Goal: Task Accomplishment & Management: Use online tool/utility

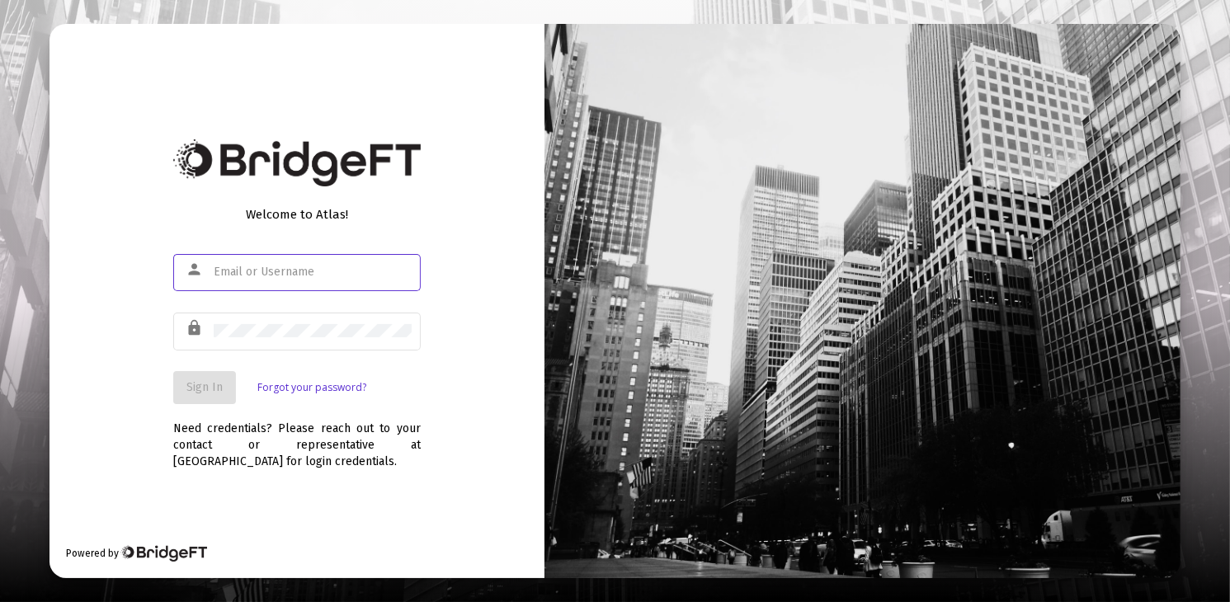
type input "[PERSON_NAME][EMAIL_ADDRESS][DOMAIN_NAME]"
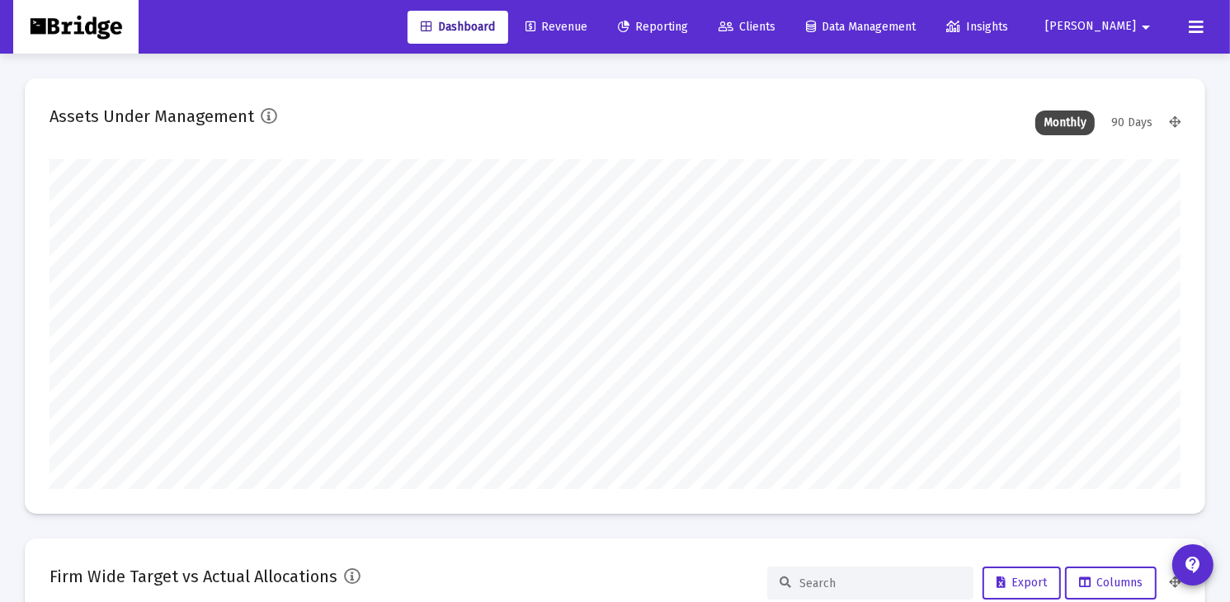
type input "[DATE]"
click at [688, 29] on span "Reporting" at bounding box center [653, 27] width 70 height 14
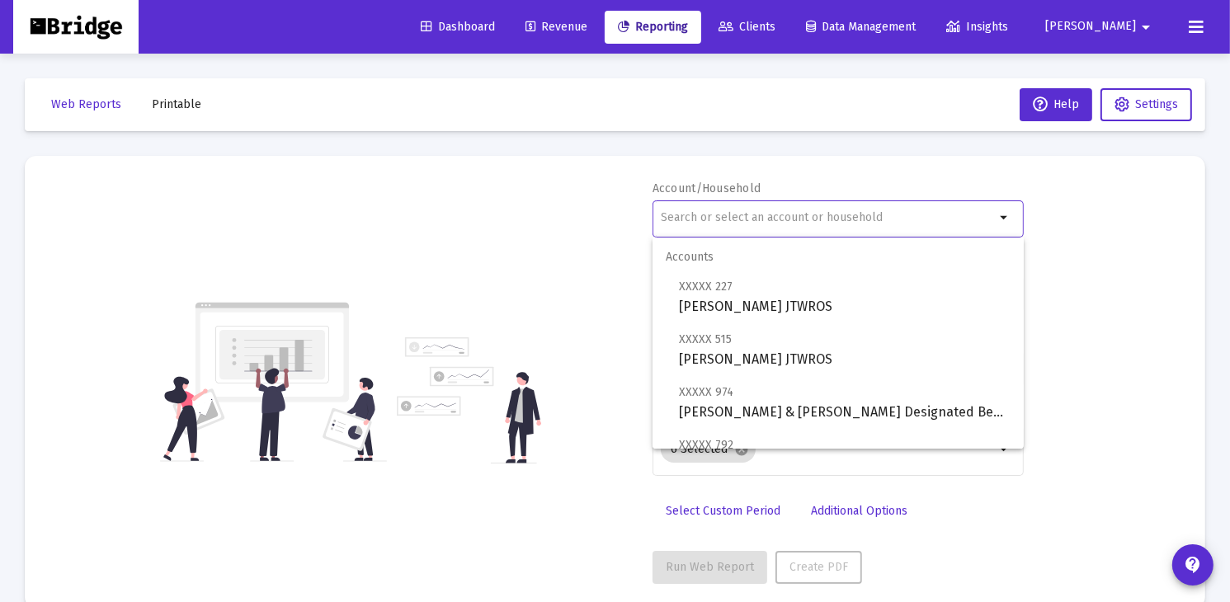
click at [744, 214] on input "text" at bounding box center [828, 217] width 334 height 13
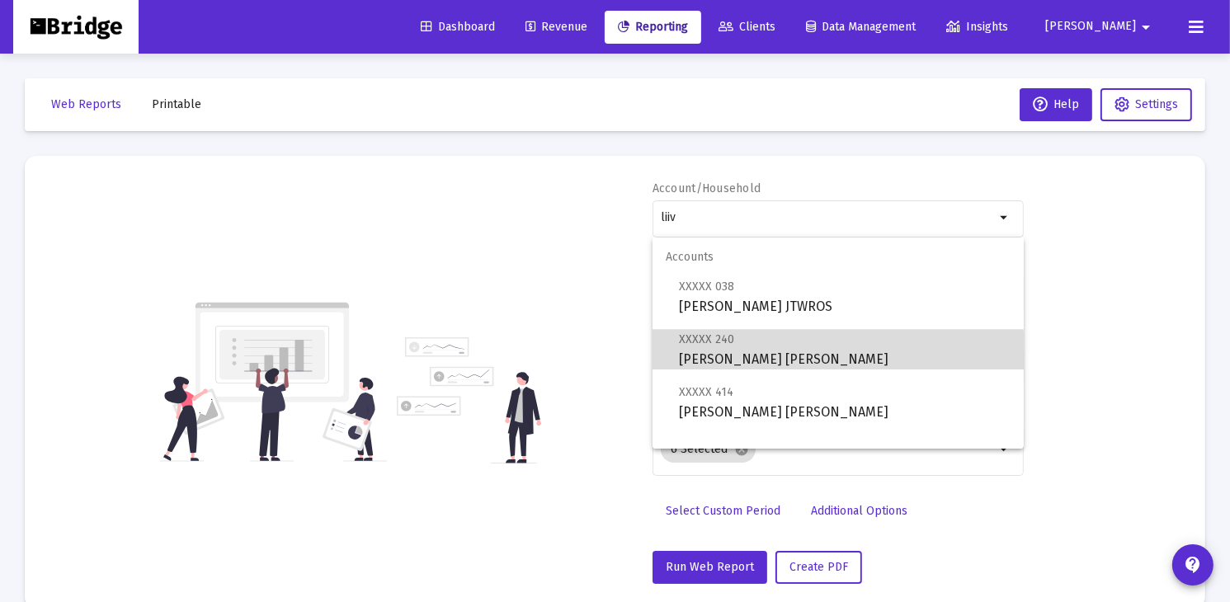
click at [707, 354] on span "XXXXX 240 [PERSON_NAME] [PERSON_NAME]" at bounding box center [845, 349] width 332 height 40
type input "[PERSON_NAME] [PERSON_NAME]"
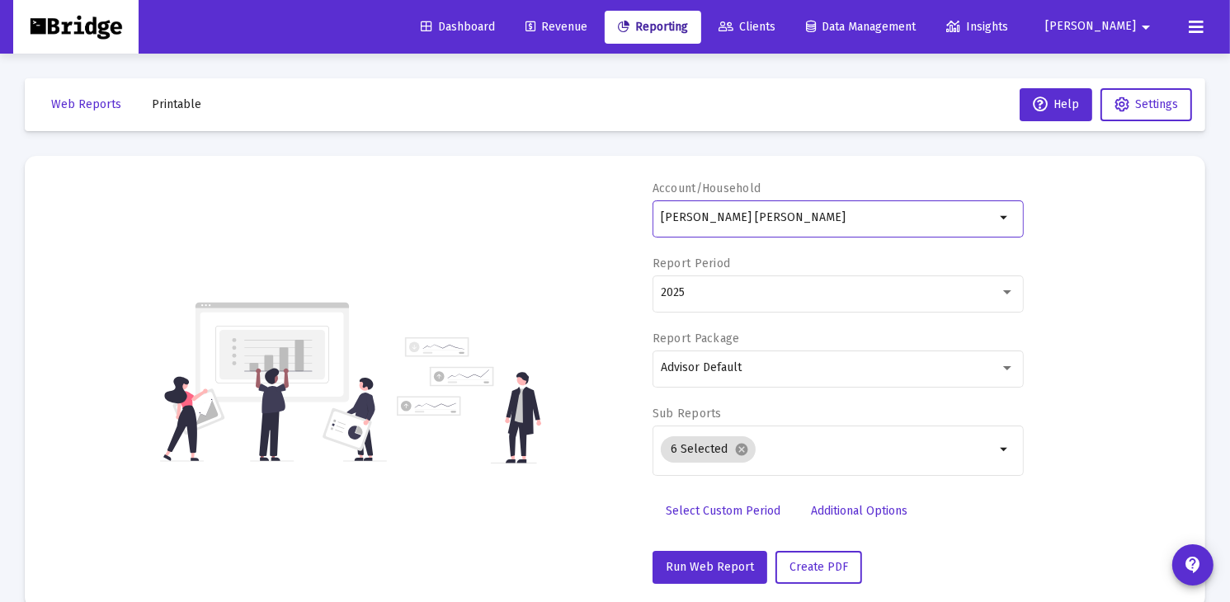
scroll to position [30, 0]
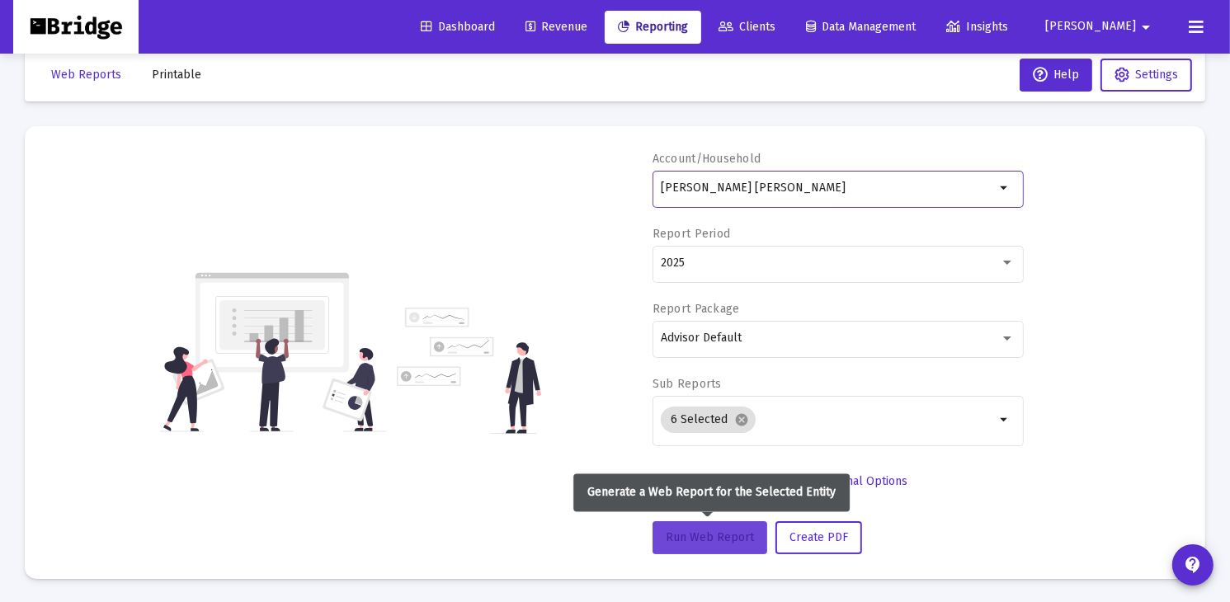
click at [713, 543] on button "Run Web Report" at bounding box center [709, 537] width 115 height 33
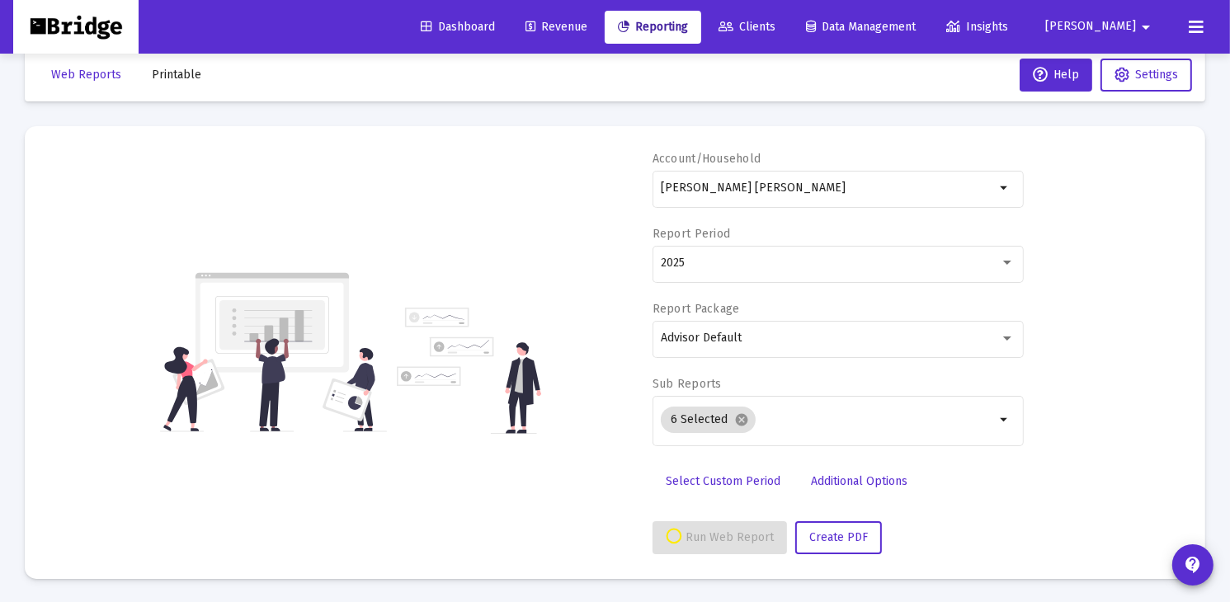
select select "View all"
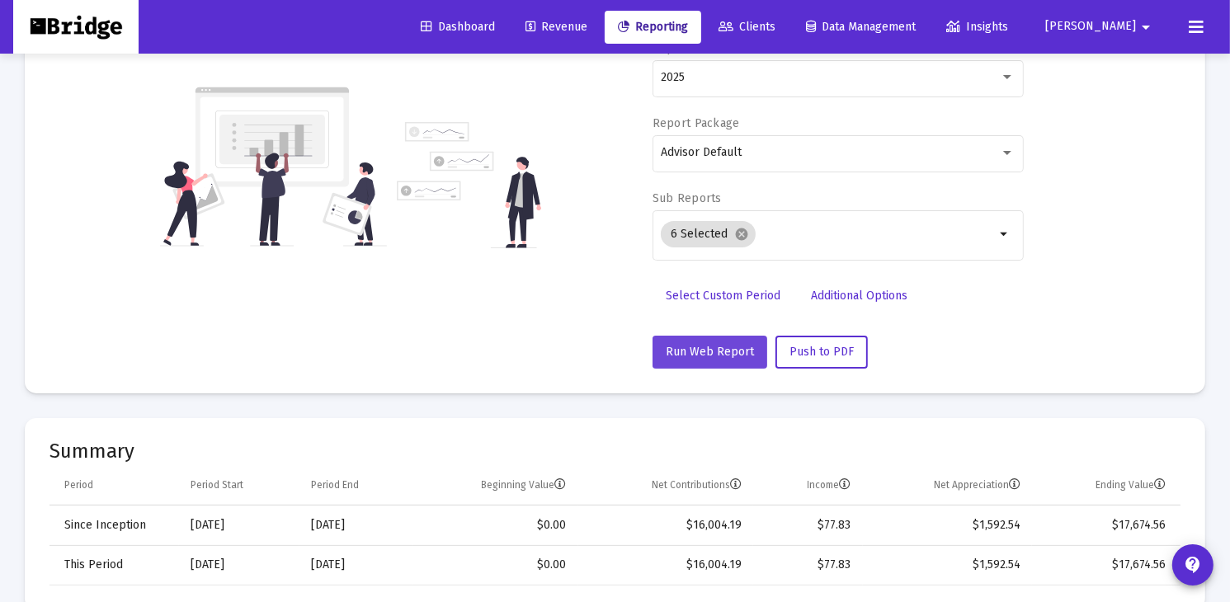
scroll to position [0, 0]
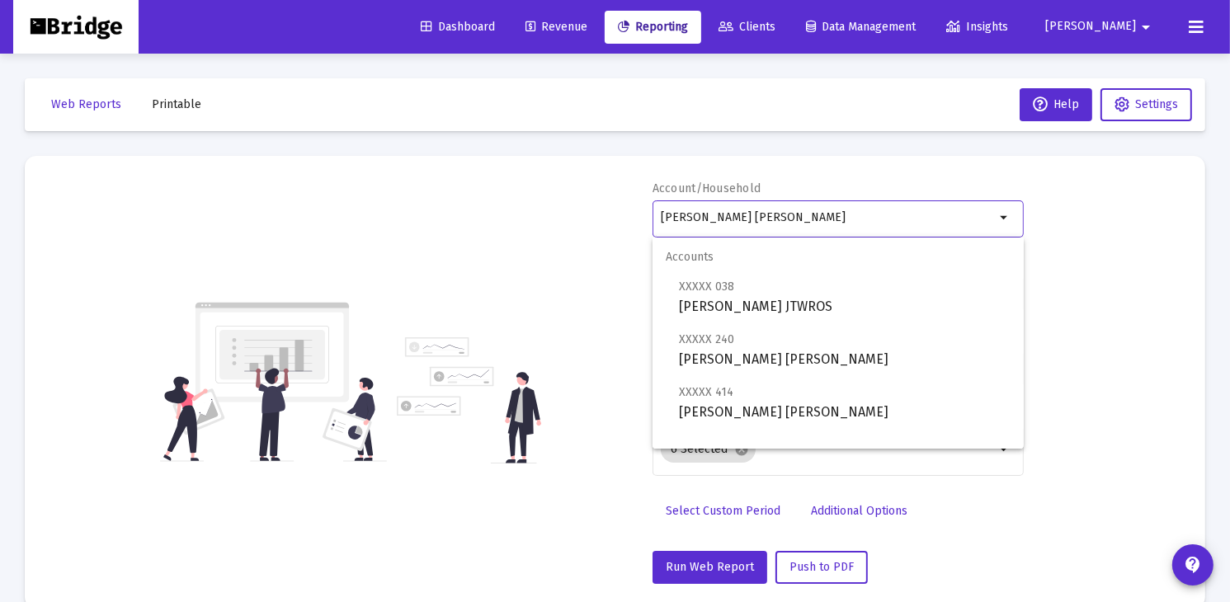
click at [784, 219] on input "[PERSON_NAME] [PERSON_NAME]" at bounding box center [828, 217] width 334 height 13
click at [720, 401] on span "XXXXX 414 [PERSON_NAME] [PERSON_NAME]" at bounding box center [845, 402] width 332 height 40
type input "[PERSON_NAME] [PERSON_NAME]"
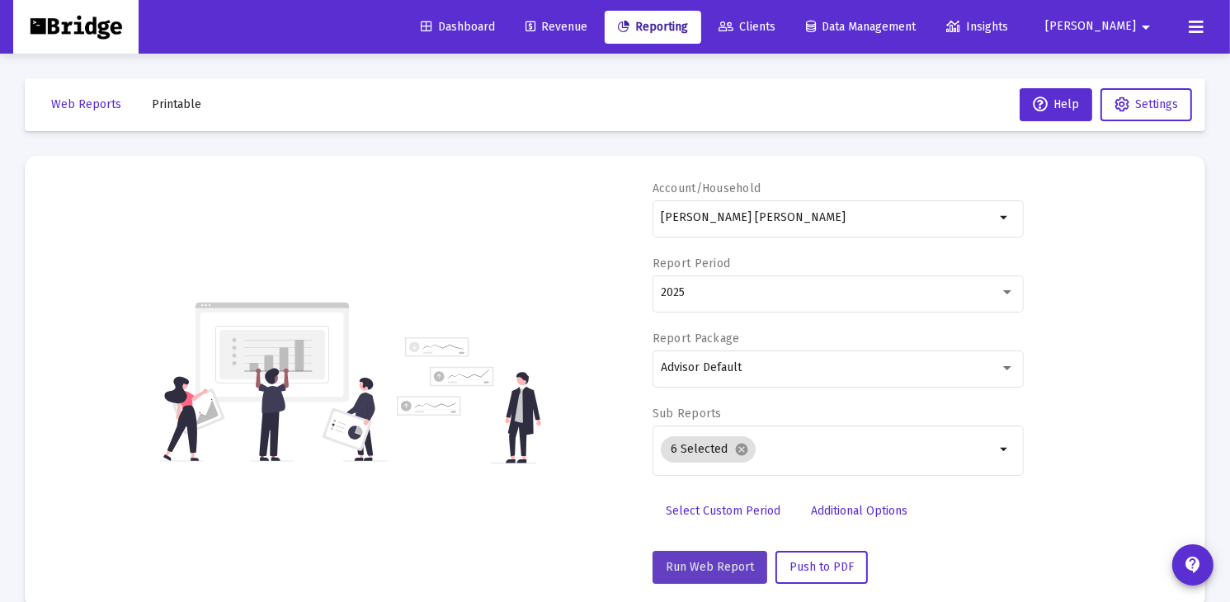
click at [709, 564] on span "Run Web Report" at bounding box center [710, 567] width 88 height 14
select select "View all"
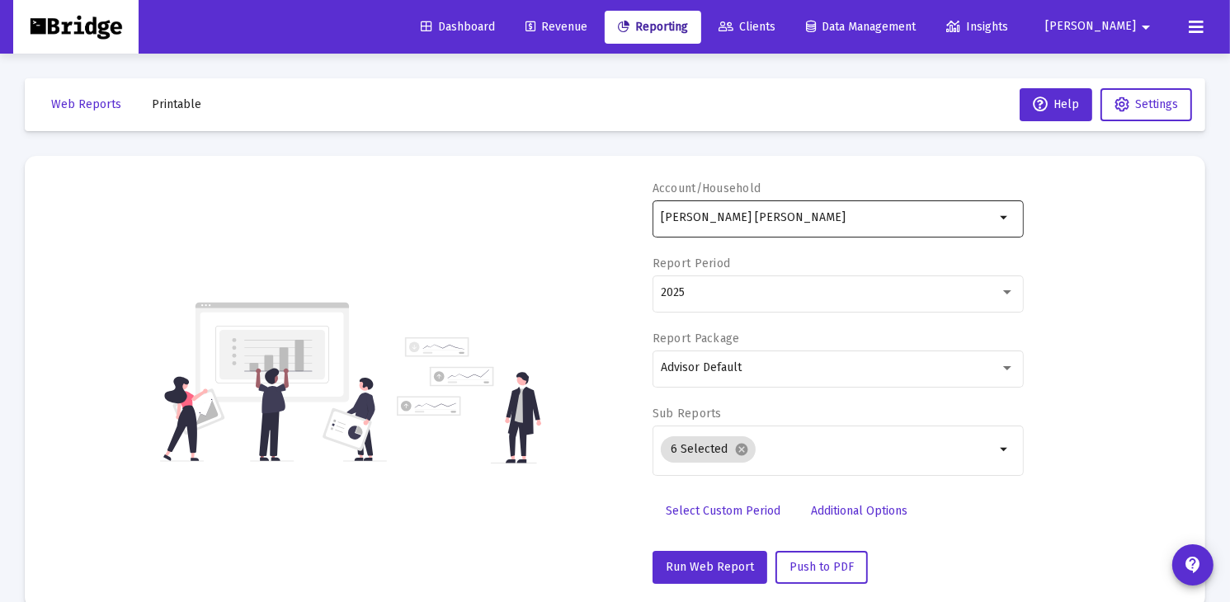
click at [768, 224] on div "[PERSON_NAME] [PERSON_NAME]" at bounding box center [828, 217] width 334 height 40
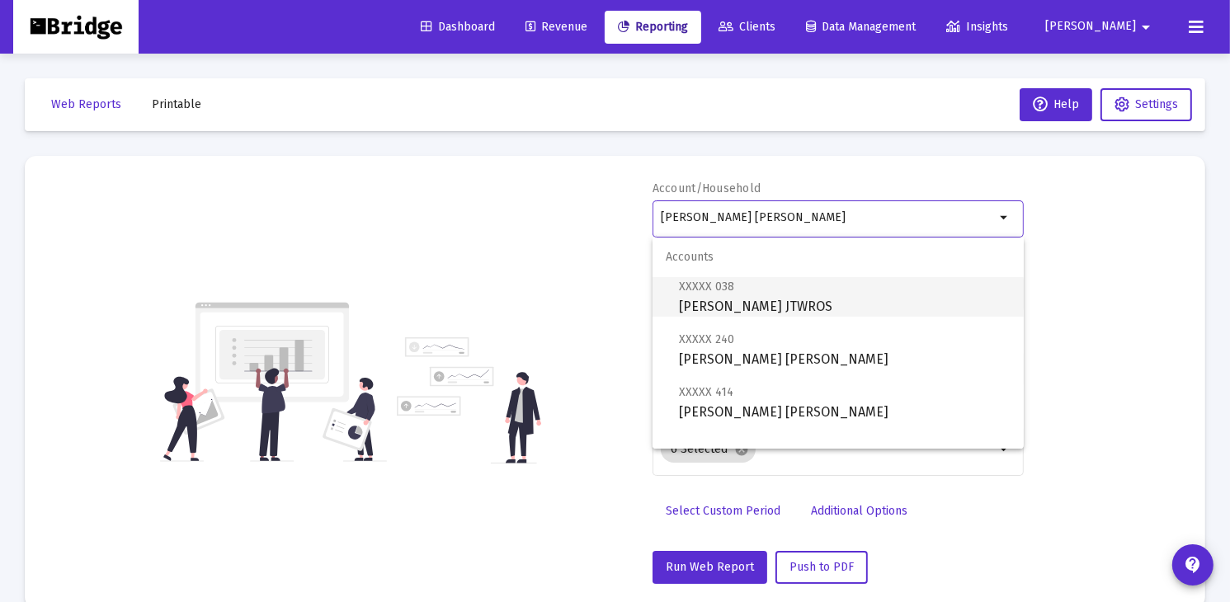
click at [725, 298] on span "XXXXX 038 [PERSON_NAME] JTWROS" at bounding box center [845, 296] width 332 height 40
type input "[PERSON_NAME] JTWROS"
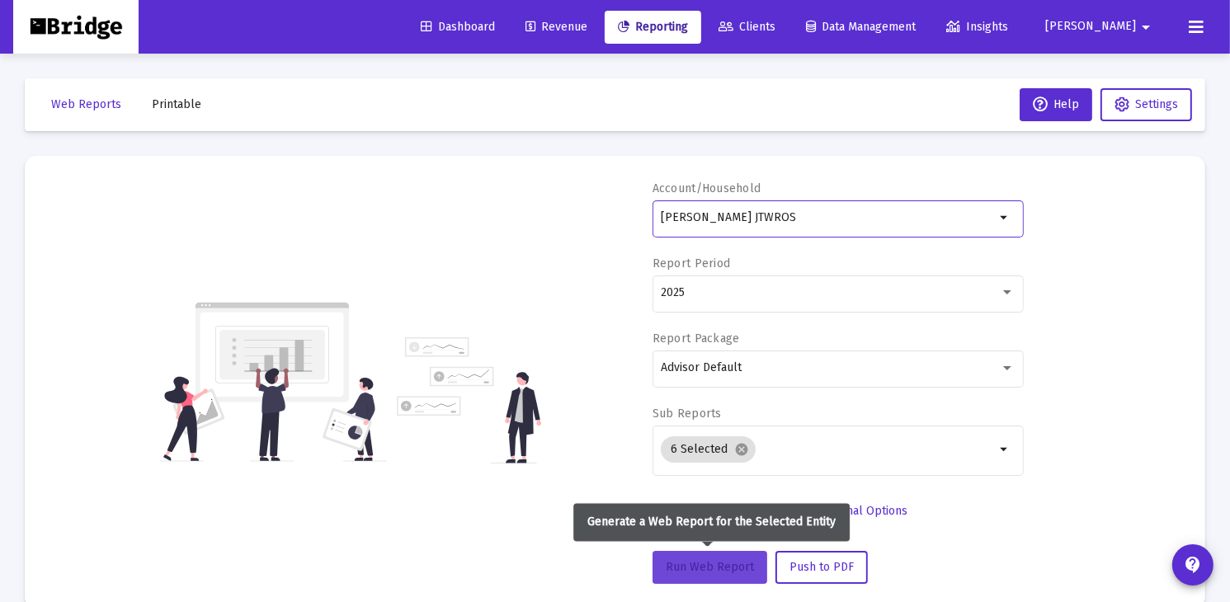
click at [708, 568] on span "Run Web Report" at bounding box center [710, 567] width 88 height 14
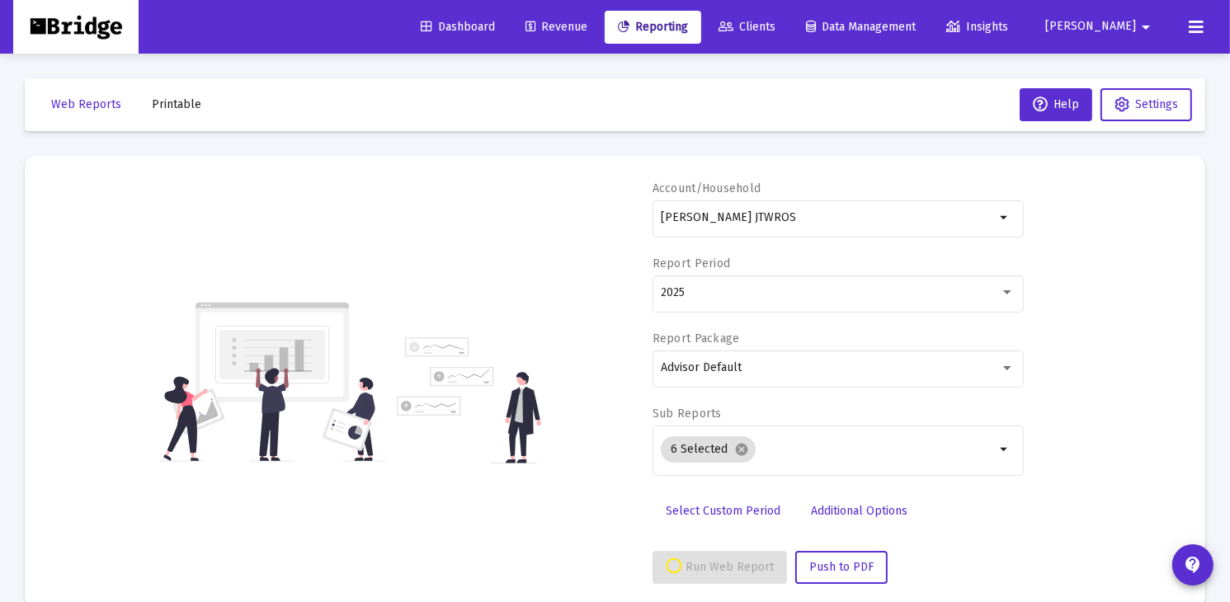
select select "View all"
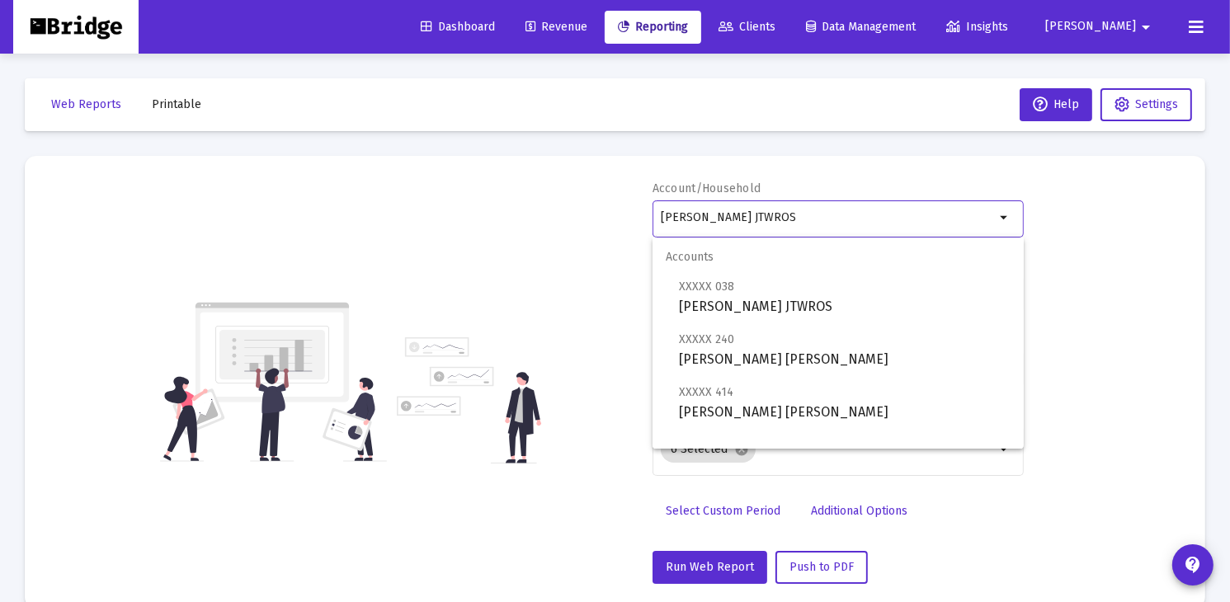
click at [740, 219] on input "[PERSON_NAME] JTWROS" at bounding box center [828, 217] width 334 height 13
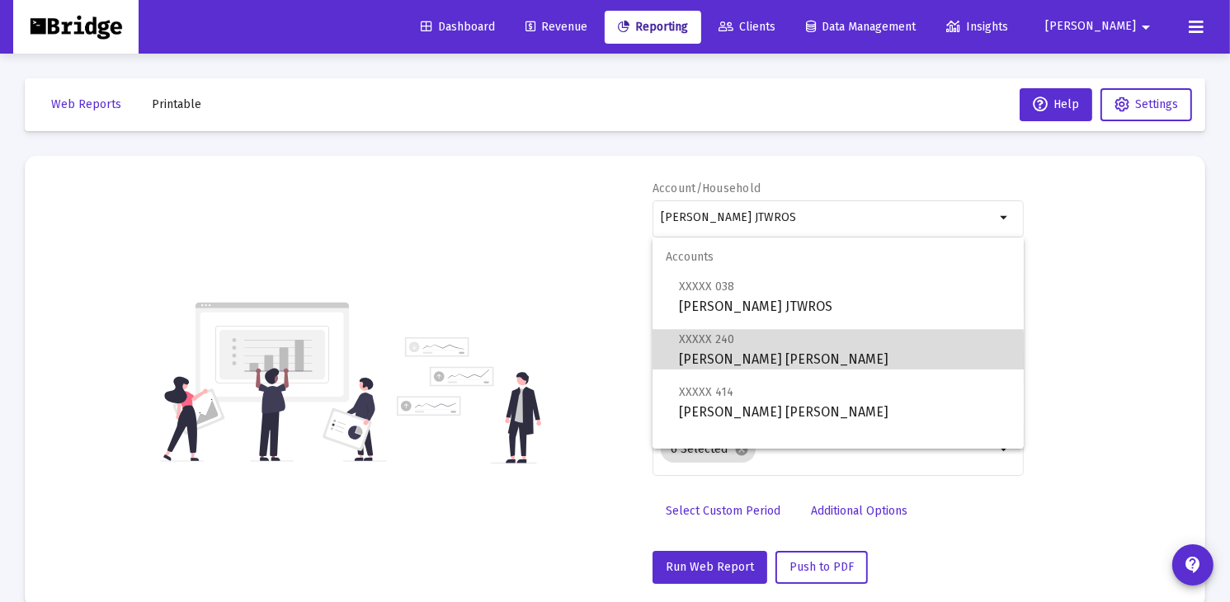
click at [706, 354] on span "XXXXX 240 [PERSON_NAME] [PERSON_NAME]" at bounding box center [845, 349] width 332 height 40
type input "[PERSON_NAME] [PERSON_NAME]"
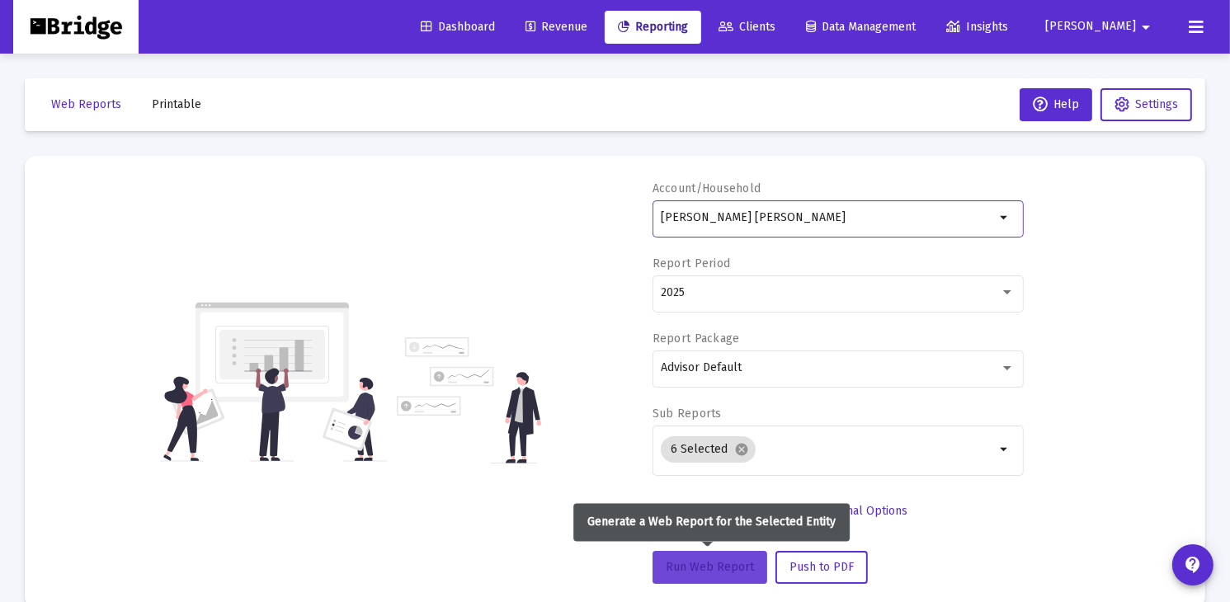
click at [701, 569] on span "Run Web Report" at bounding box center [710, 567] width 88 height 14
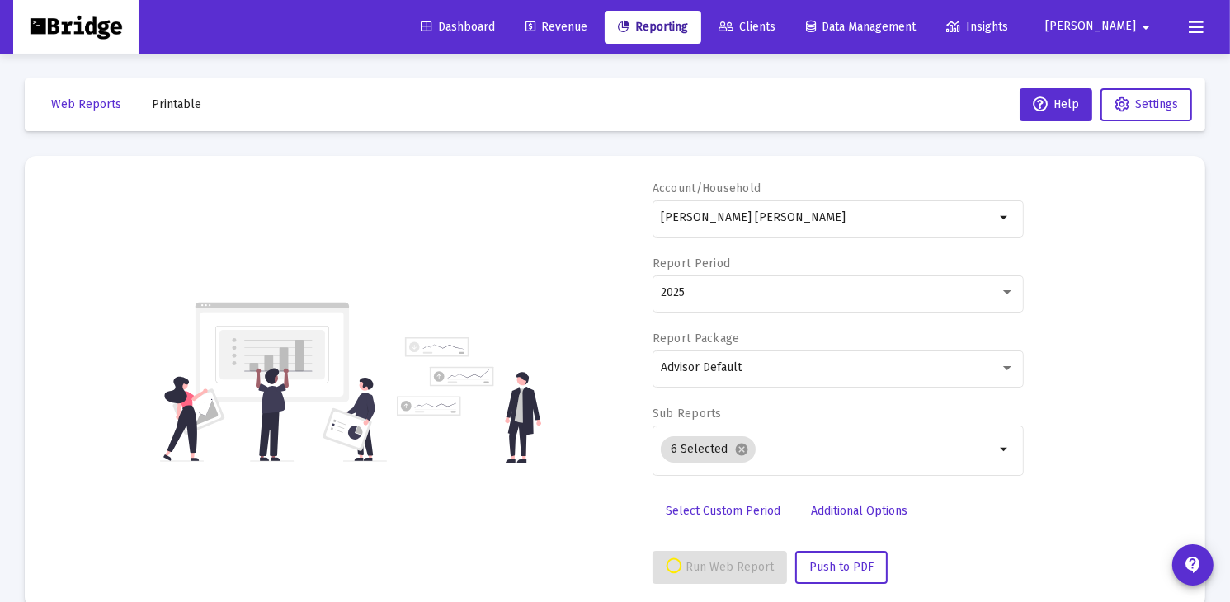
select select "View all"
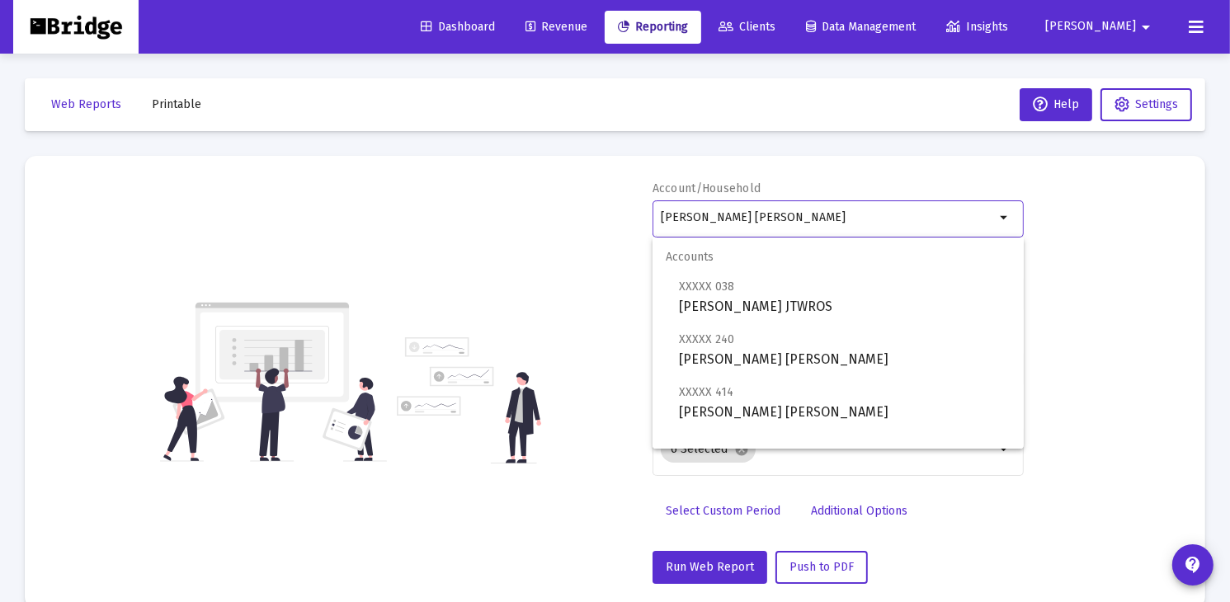
click at [688, 217] on input "[PERSON_NAME] [PERSON_NAME]" at bounding box center [828, 217] width 334 height 13
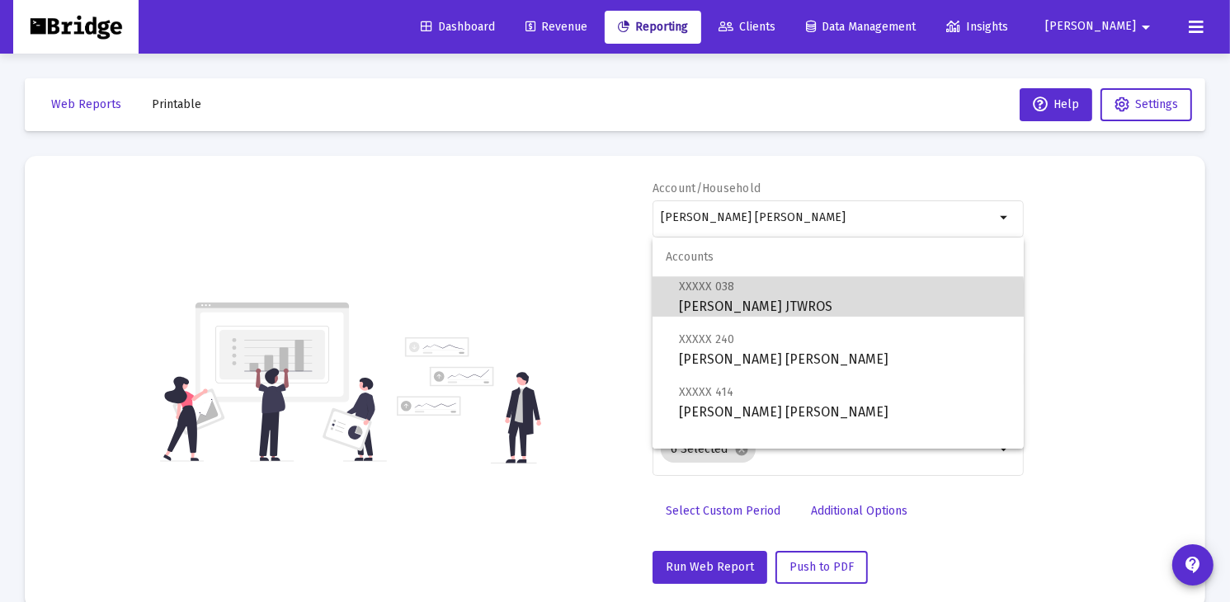
click at [687, 303] on span "XXXXX 038 [PERSON_NAME] JTWROS" at bounding box center [845, 296] width 332 height 40
type input "[PERSON_NAME] JTWROS"
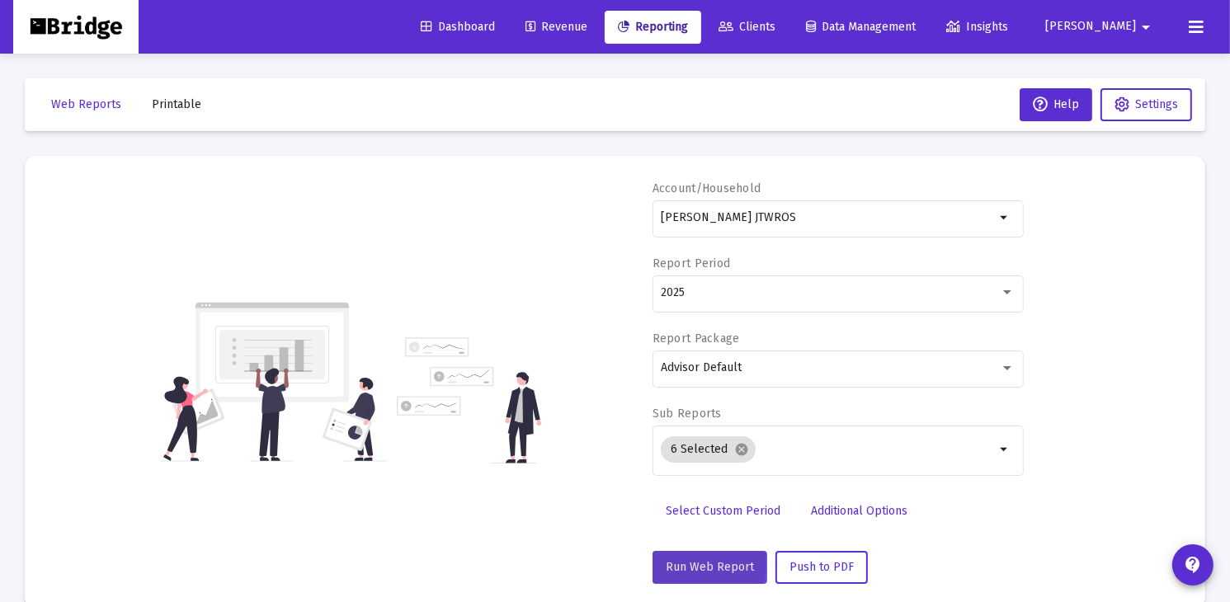
click at [703, 563] on span "Run Web Report" at bounding box center [710, 567] width 88 height 14
select select "View all"
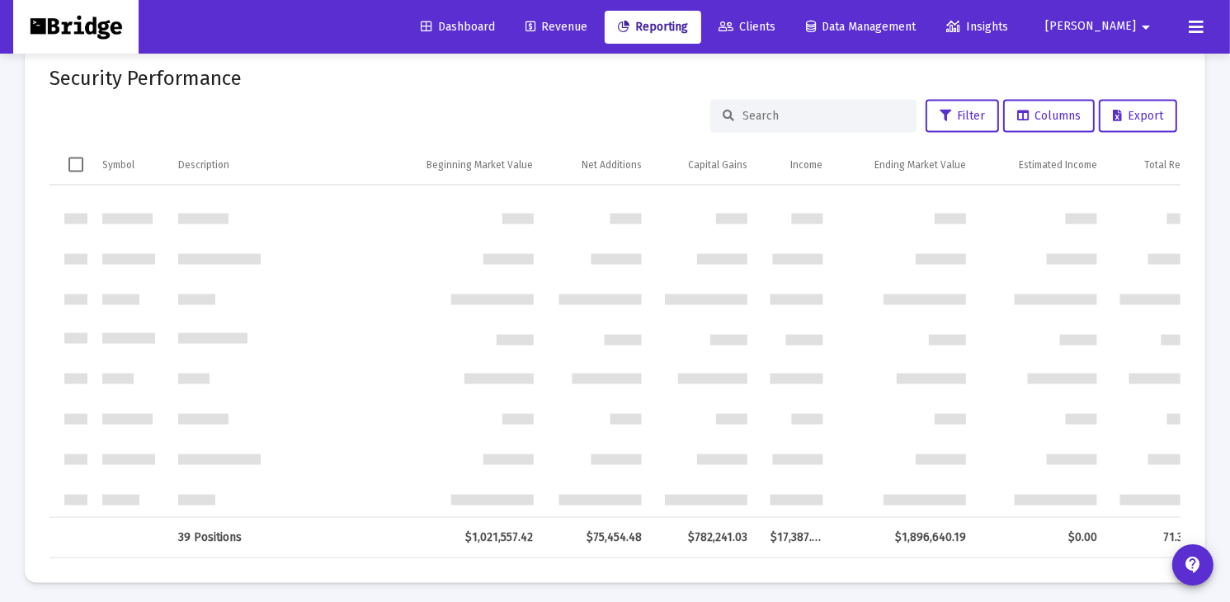
scroll to position [905, 0]
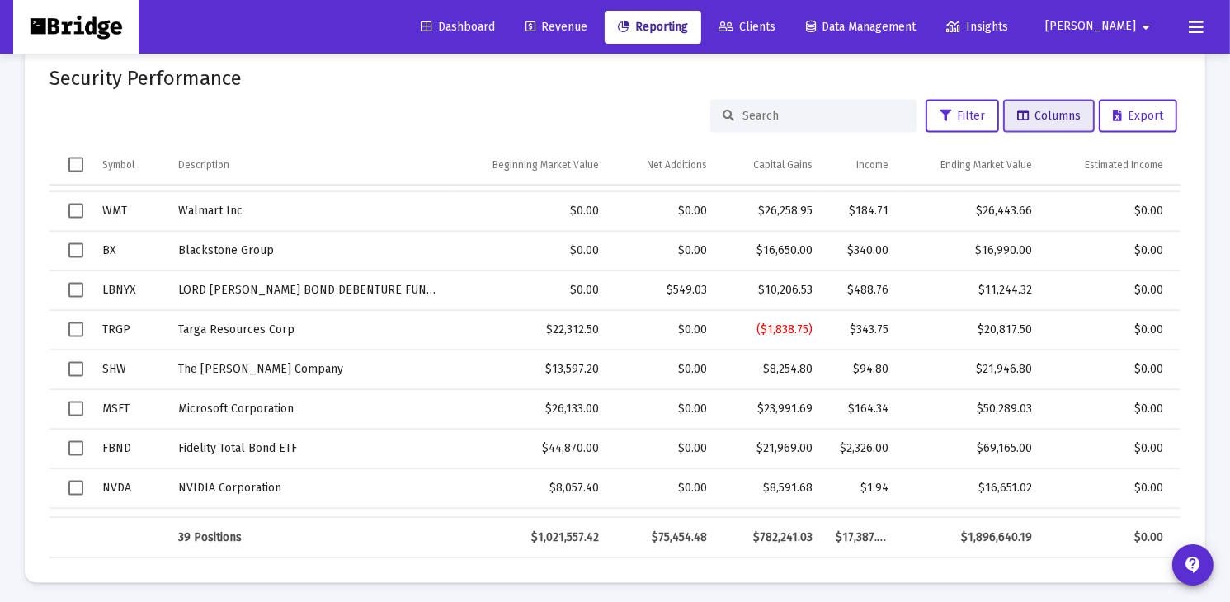
click at [1081, 106] on button "Columns" at bounding box center [1049, 116] width 92 height 33
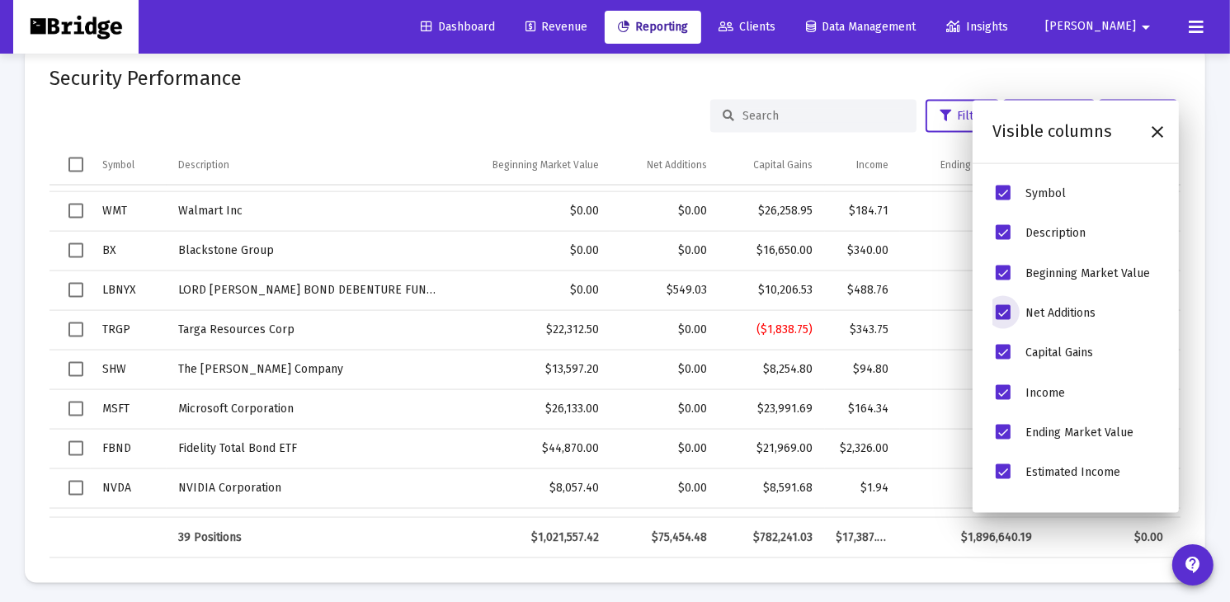
click at [1007, 311] on span "Net Additions" at bounding box center [1002, 312] width 15 height 15
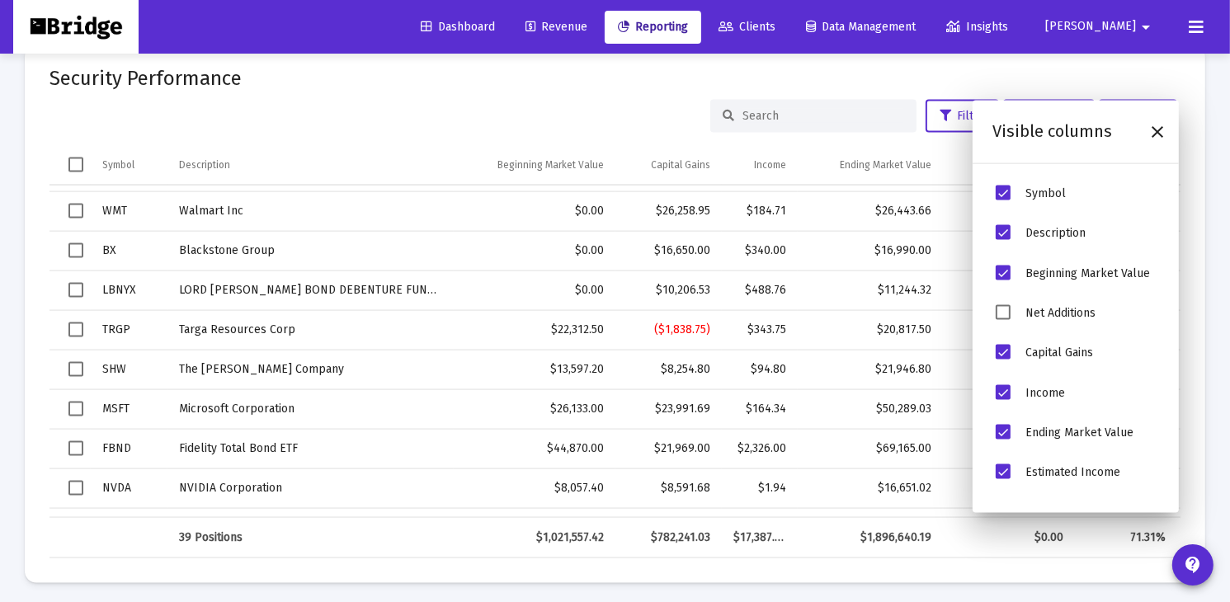
scroll to position [2, 0]
click at [1006, 272] on span "Beginning Market Value" at bounding box center [1002, 271] width 15 height 15
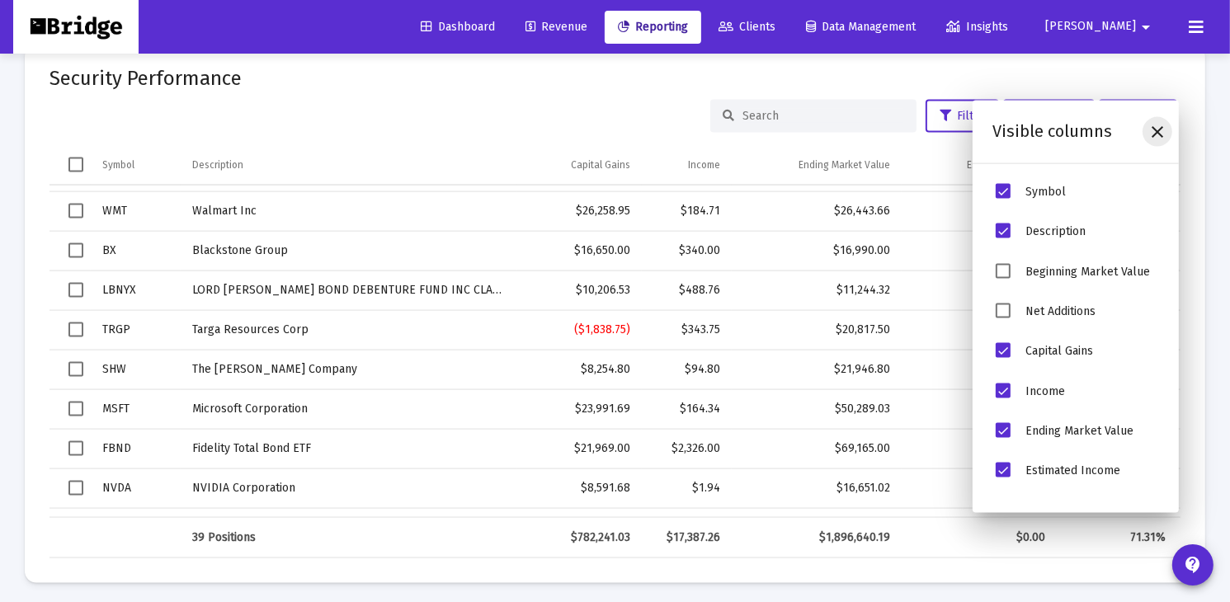
click at [1161, 125] on icon "Close" at bounding box center [1157, 132] width 20 height 20
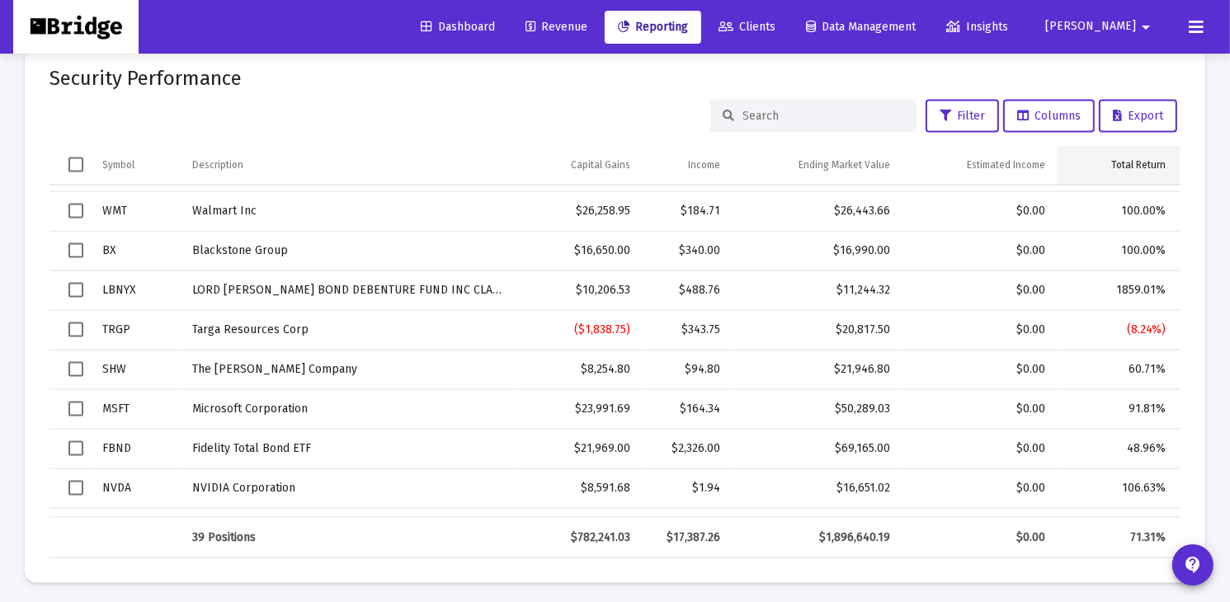
click at [1146, 162] on div "Total Return" at bounding box center [1138, 164] width 54 height 13
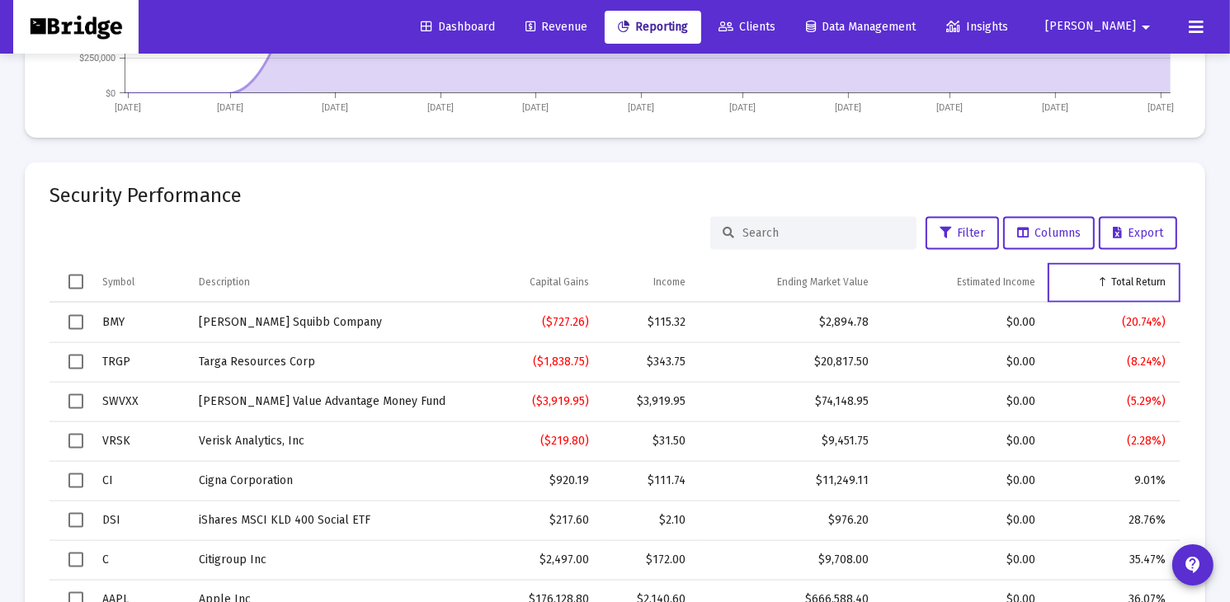
scroll to position [2105, 0]
click at [1004, 282] on div "Estimated Income" at bounding box center [996, 280] width 78 height 13
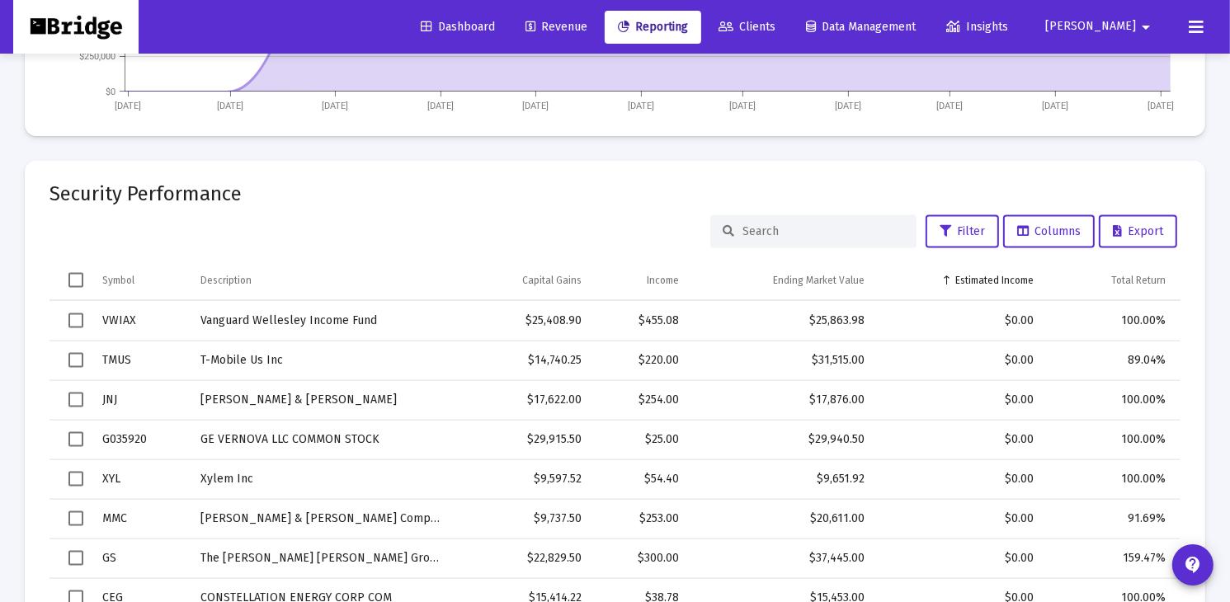
click at [1004, 282] on div "Estimated Income" at bounding box center [994, 280] width 78 height 13
click at [126, 275] on div "Symbol" at bounding box center [118, 280] width 32 height 13
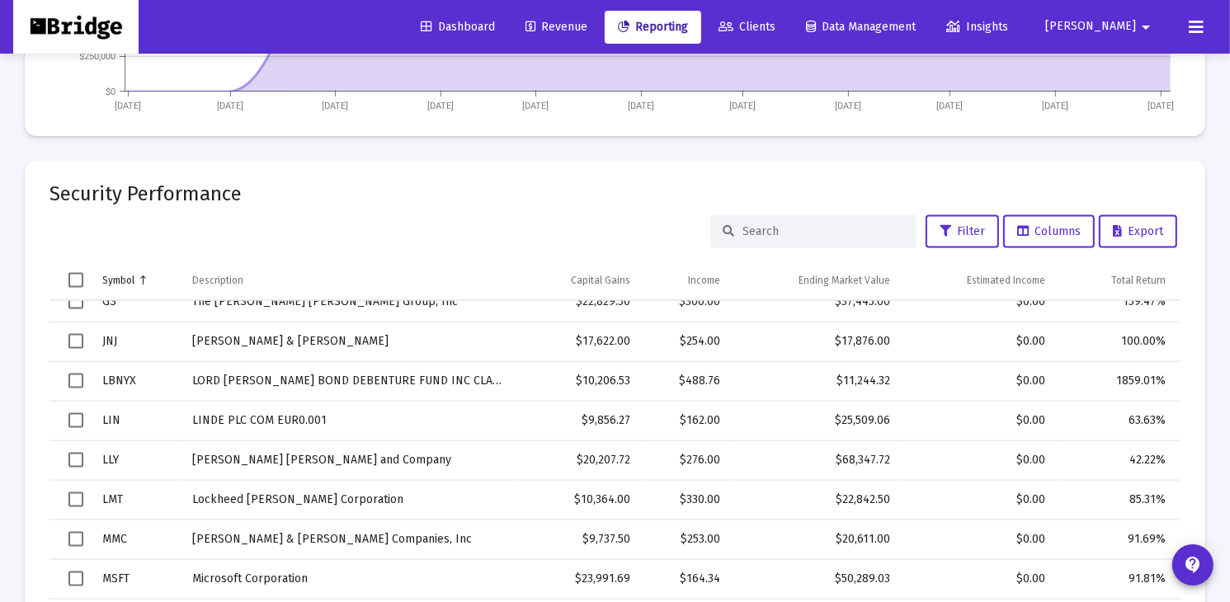
scroll to position [691, 0]
